Goal: Entertainment & Leisure: Browse casually

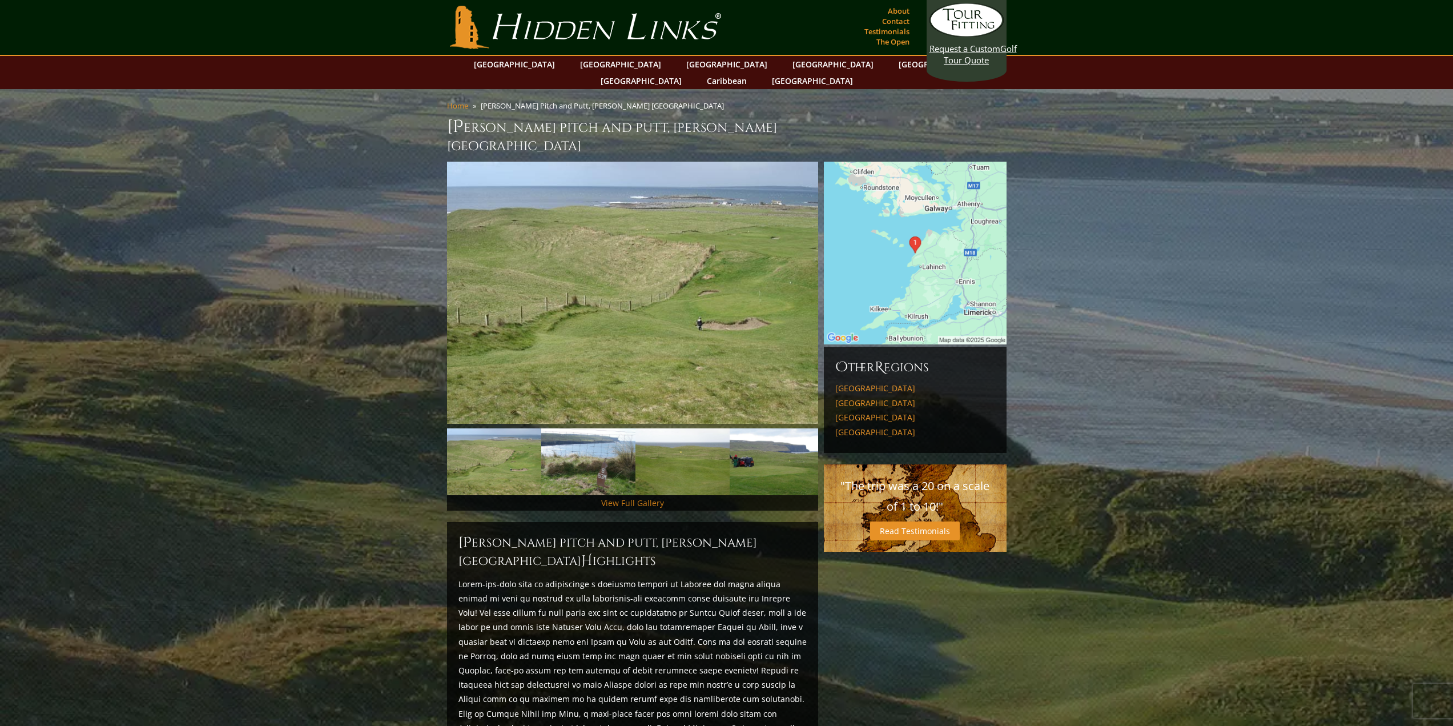
click at [640, 497] on link "View Full Gallery" at bounding box center [632, 502] width 63 height 11
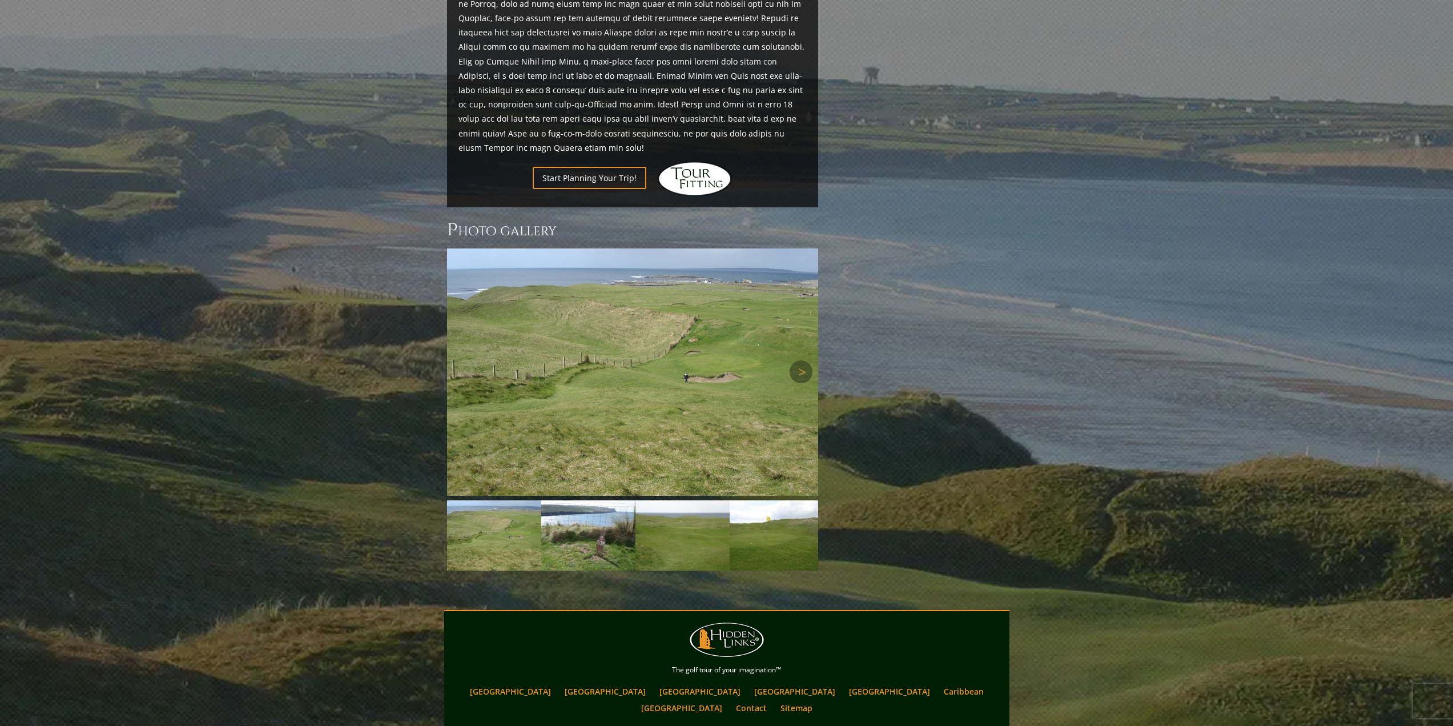
scroll to position [714, 0]
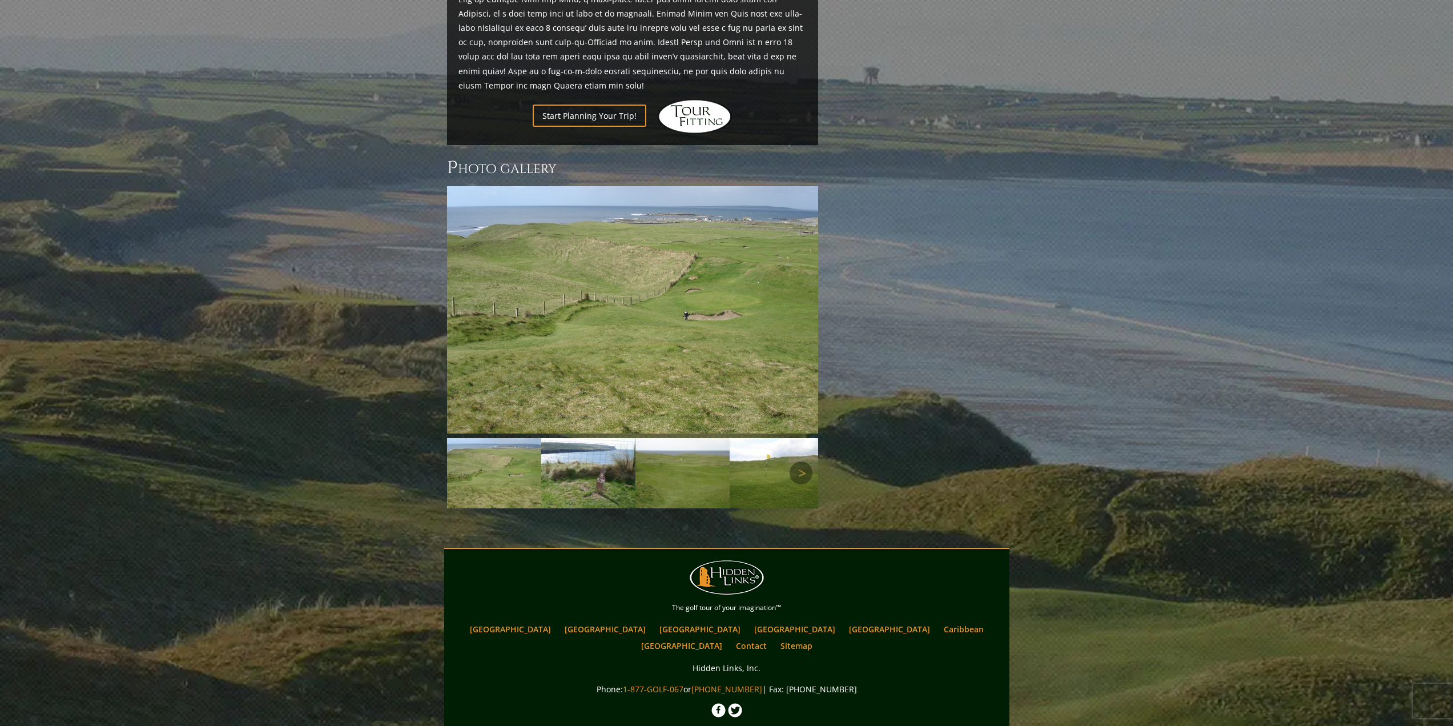
click at [584, 438] on img at bounding box center [588, 473] width 94 height 70
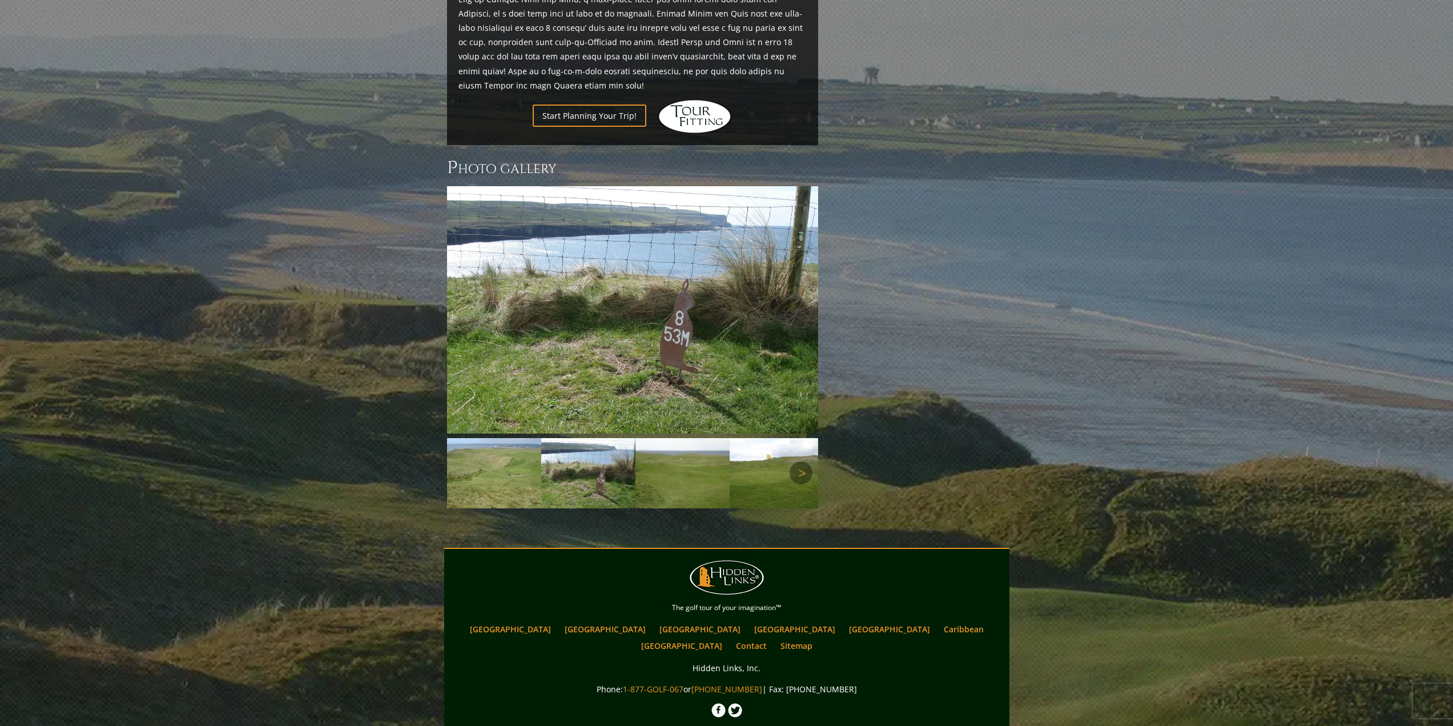
click at [673, 438] on img at bounding box center [683, 473] width 94 height 70
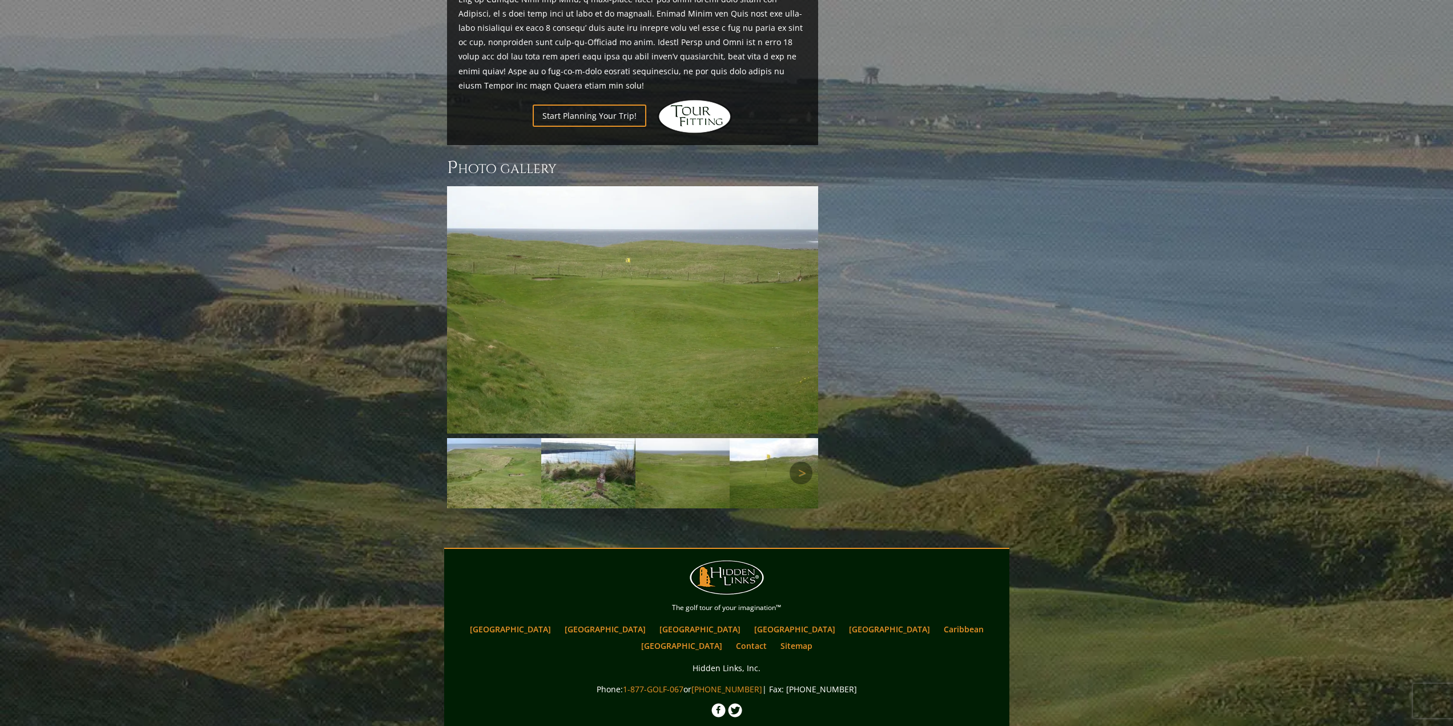
click at [771, 438] on img at bounding box center [777, 473] width 94 height 70
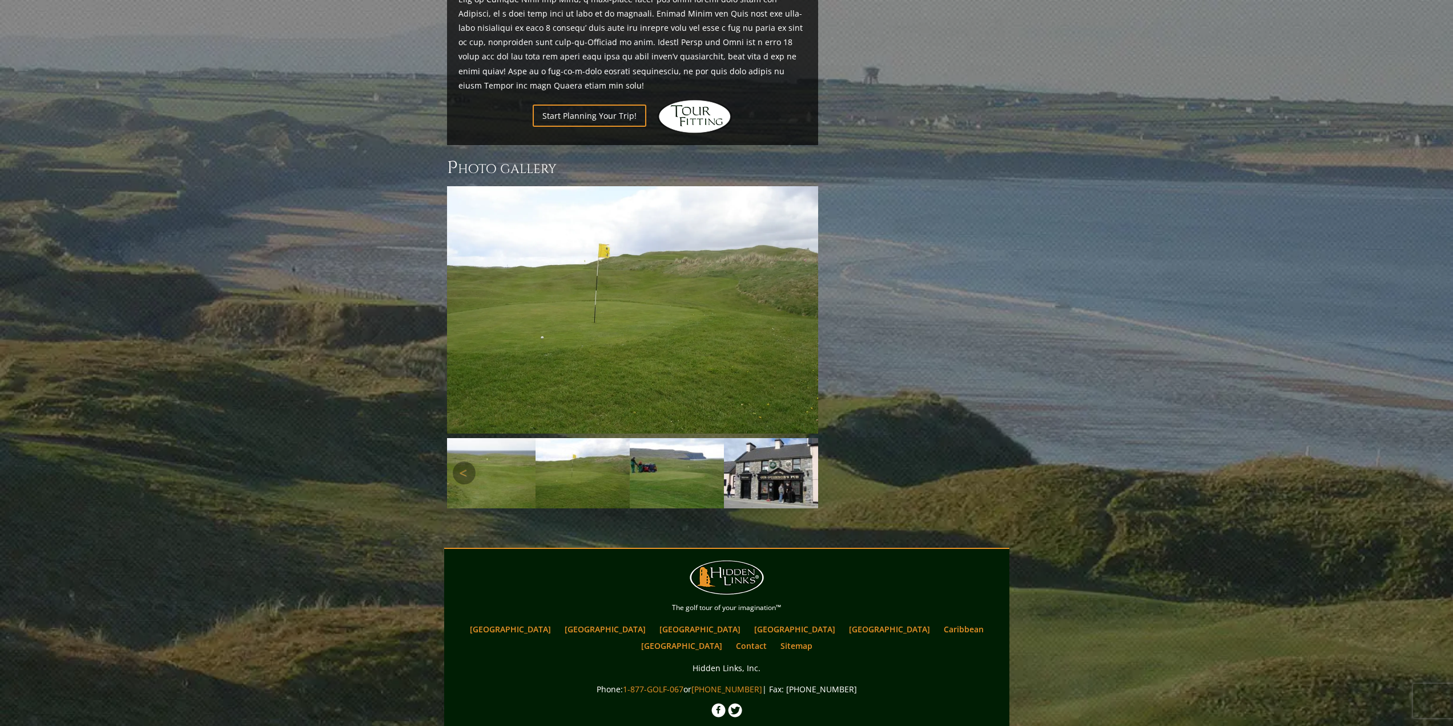
click at [771, 438] on img at bounding box center [771, 473] width 94 height 70
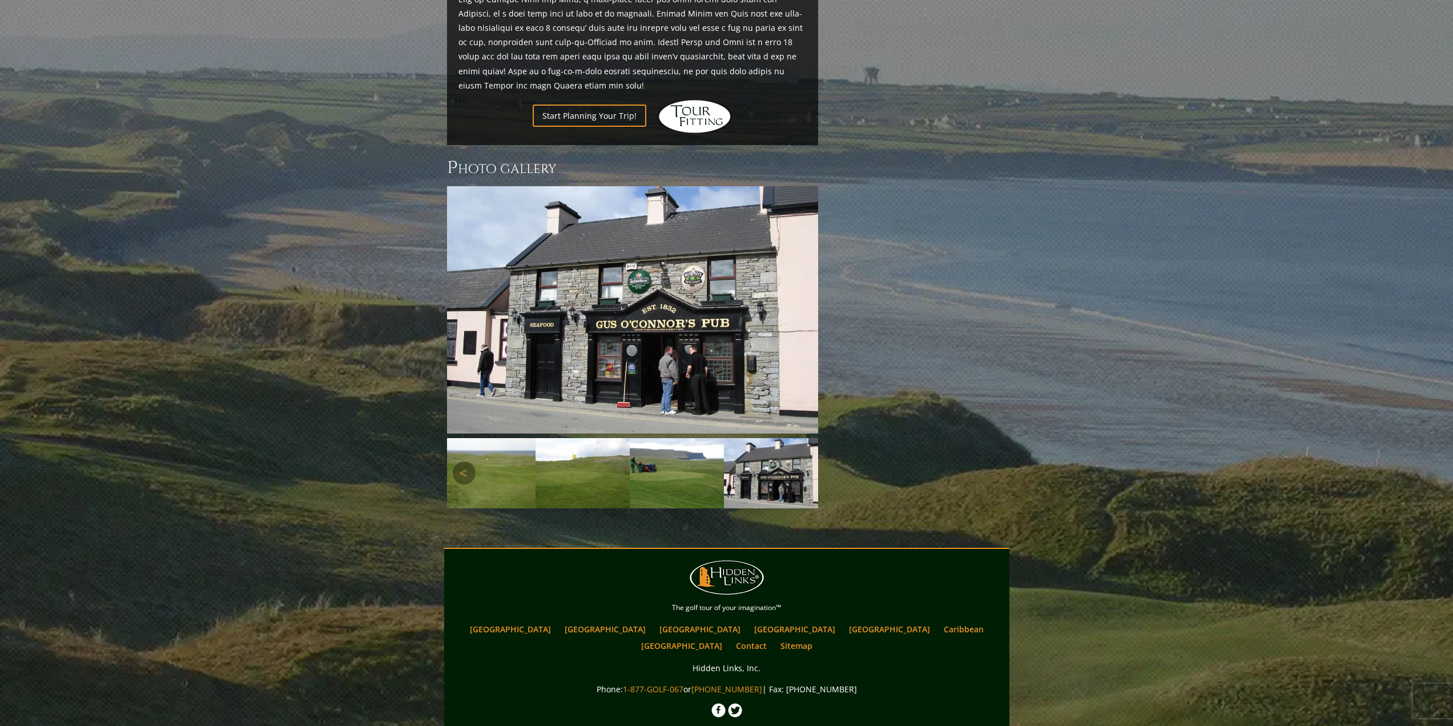
click at [683, 438] on img at bounding box center [677, 473] width 94 height 70
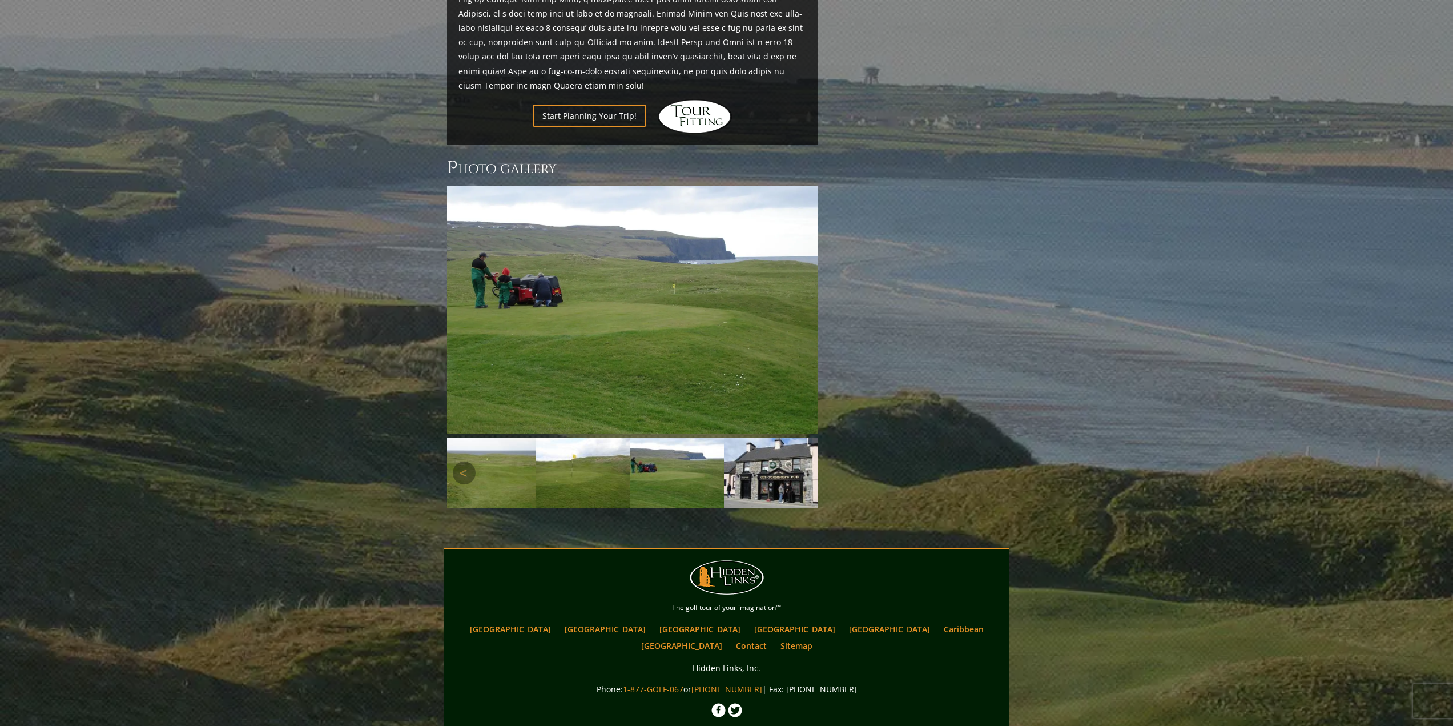
click at [593, 438] on img at bounding box center [583, 473] width 94 height 70
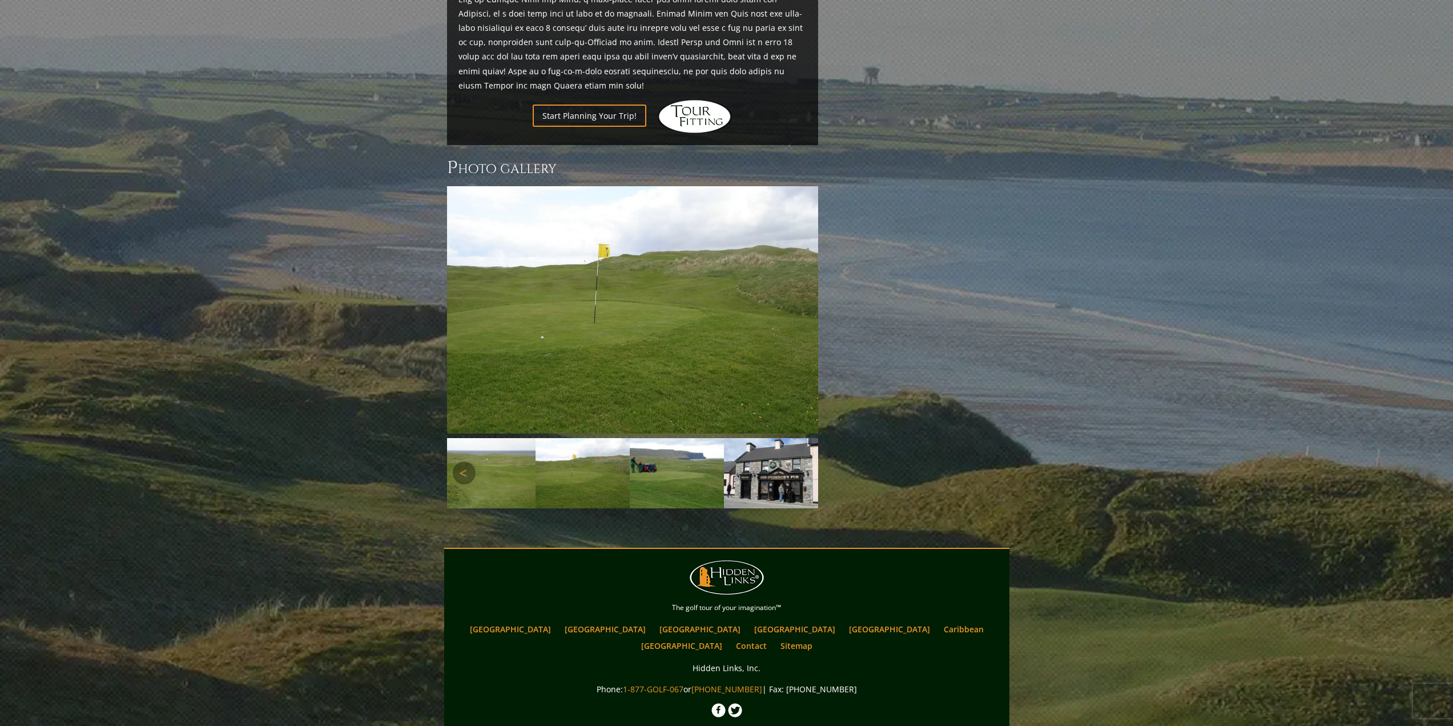
click at [670, 438] on img at bounding box center [677, 473] width 94 height 70
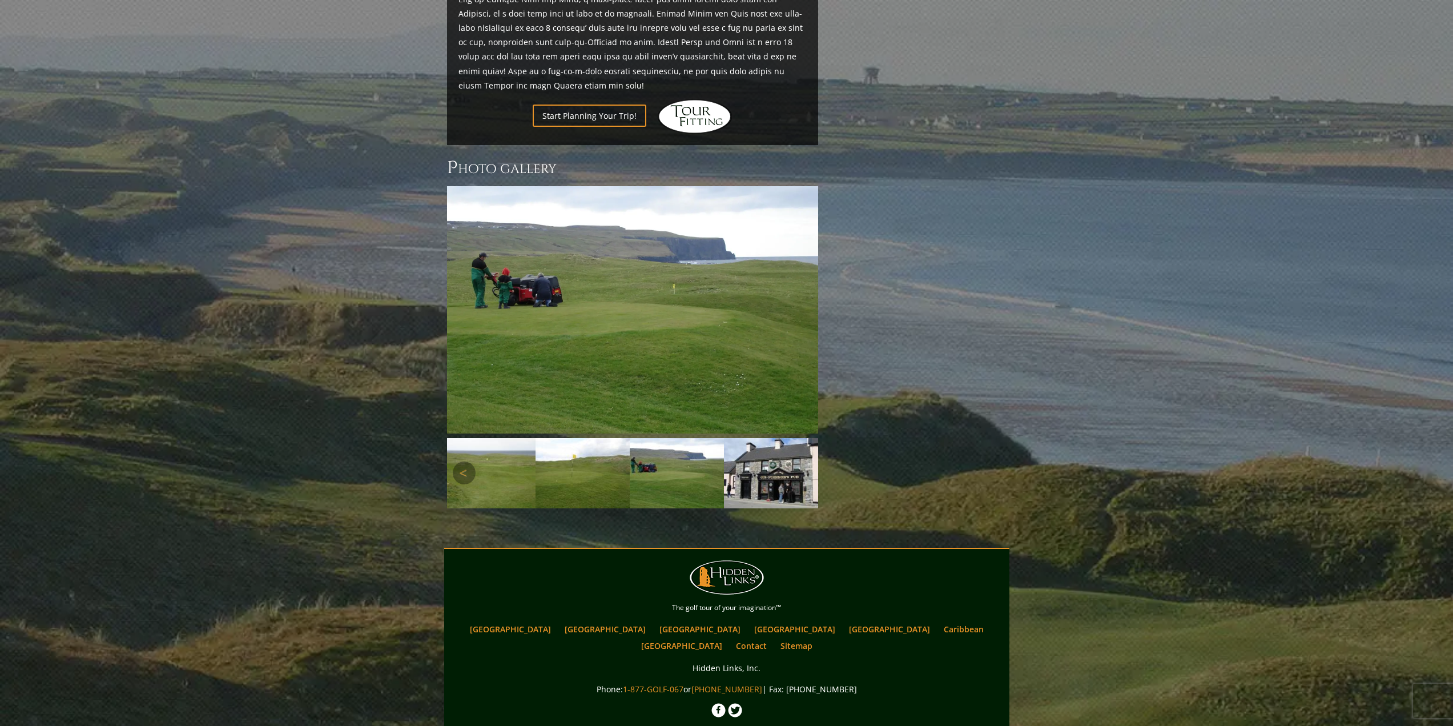
click at [770, 438] on img at bounding box center [771, 473] width 94 height 70
